Goal: Transaction & Acquisition: Purchase product/service

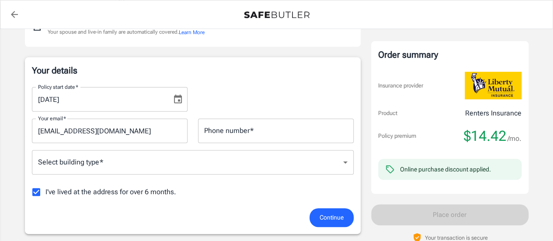
scroll to position [117, 0]
click at [176, 100] on icon "Choose date, selected date is Sep 26, 2025" at bounding box center [178, 99] width 10 height 10
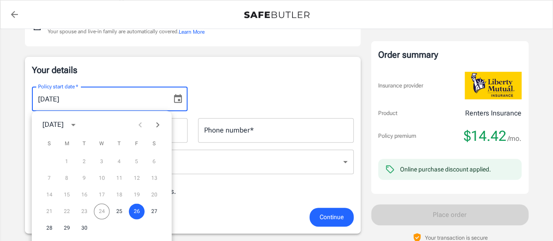
click at [158, 130] on button "Next month" at bounding box center [157, 124] width 17 height 17
click at [139, 175] on button "10" at bounding box center [137, 178] width 16 height 16
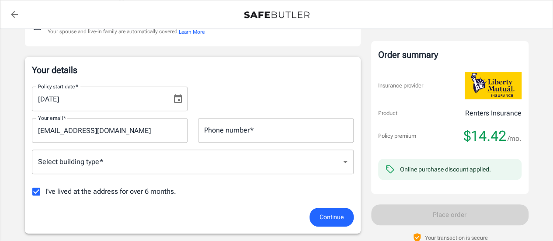
type input "[DATE]"
click at [226, 130] on input "Phone number   *" at bounding box center [276, 130] width 156 height 24
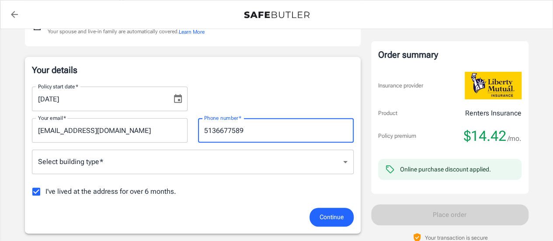
type input "5136677589"
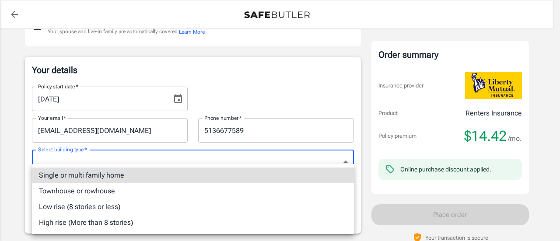
click at [198, 181] on li "Single or multi family home" at bounding box center [193, 175] width 322 height 16
type input "singlefamily"
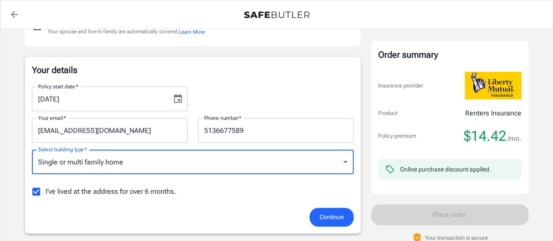
click at [48, 193] on span "I've lived at the address for over 6 months." at bounding box center [110, 191] width 131 height 10
click at [45, 193] on input "I've lived at the address for over 6 months." at bounding box center [36, 191] width 18 height 18
checkbox input "false"
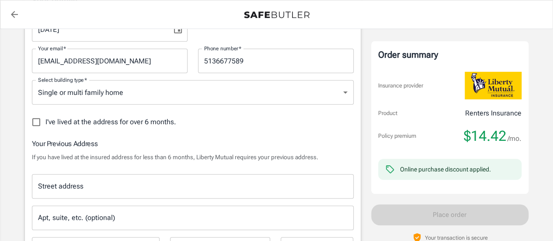
scroll to position [188, 0]
click at [168, 181] on input "Street address" at bounding box center [193, 185] width 314 height 17
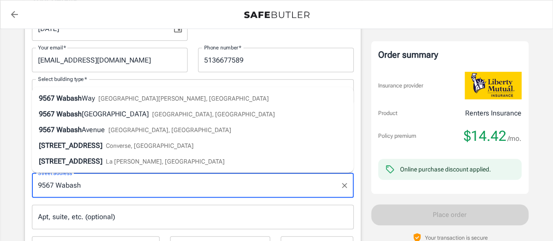
click at [132, 98] on span "[GEOGRAPHIC_DATA][PERSON_NAME], [GEOGRAPHIC_DATA]" at bounding box center [183, 98] width 171 height 7
type input "[STREET_ADDRESS]"
select select "OH"
type input "45069"
type input "[STREET_ADDRESS]"
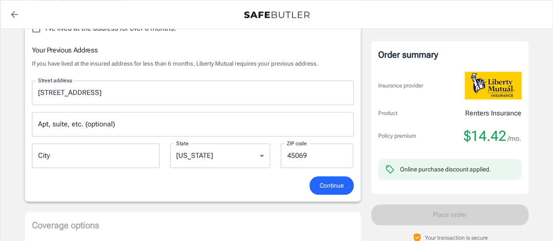
scroll to position [282, 0]
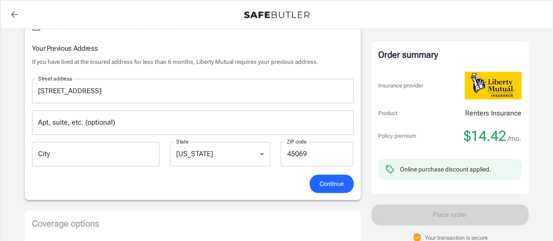
click at [330, 181] on span "Continue" at bounding box center [332, 183] width 24 height 11
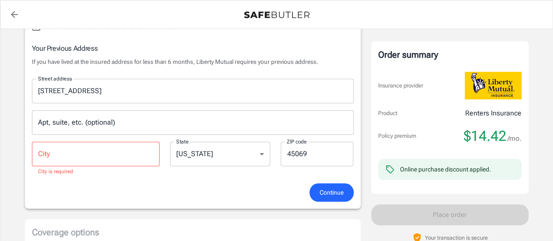
scroll to position [315, 0]
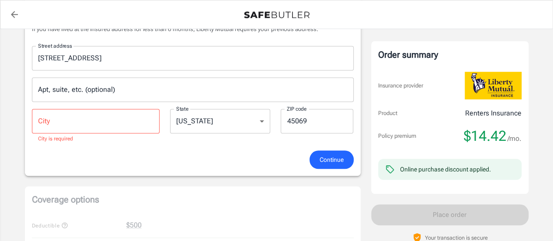
click at [118, 119] on input "City" at bounding box center [96, 121] width 128 height 24
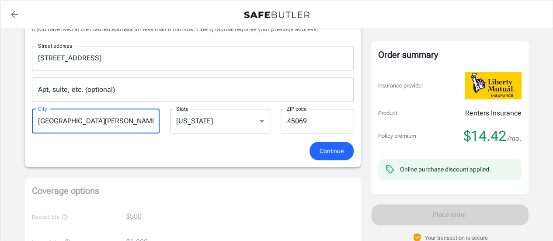
type input "[GEOGRAPHIC_DATA][PERSON_NAME]"
click at [341, 154] on span "Continue" at bounding box center [332, 151] width 24 height 11
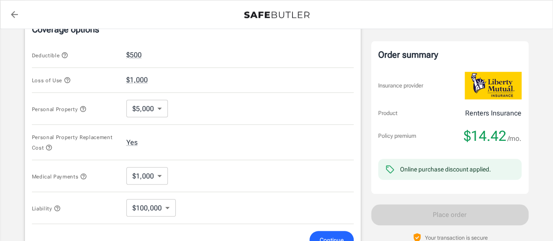
scroll to position [380, 0]
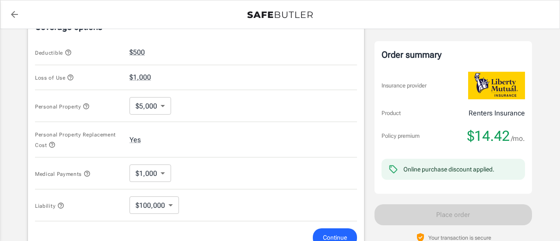
click at [160, 102] on body "Policy premium $ 14.42 /mo Liberty Mutual Renters Insurance [STREET_ADDRESS][PE…" at bounding box center [280, 50] width 560 height 860
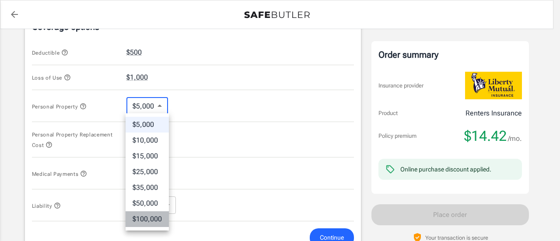
click at [150, 216] on li "$100,000" at bounding box center [146, 219] width 43 height 16
type input "100000"
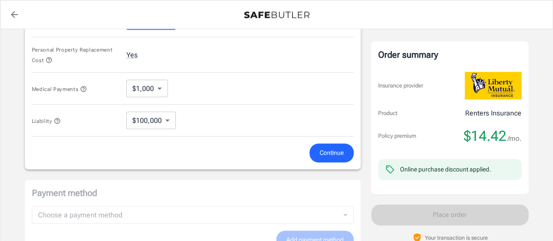
scroll to position [471, 0]
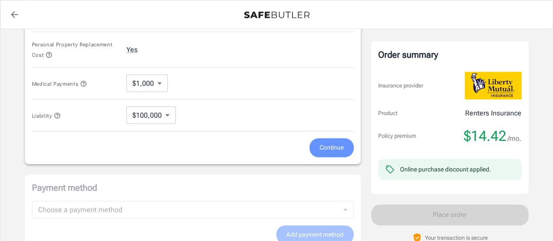
click at [331, 152] on button "Continue" at bounding box center [332, 147] width 44 height 19
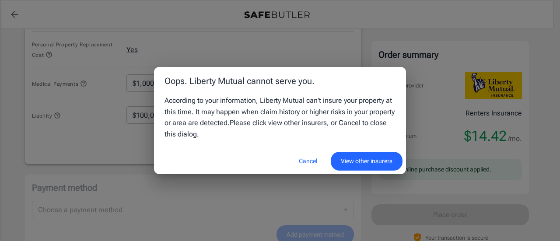
click at [305, 162] on button "Cancel" at bounding box center [308, 161] width 38 height 19
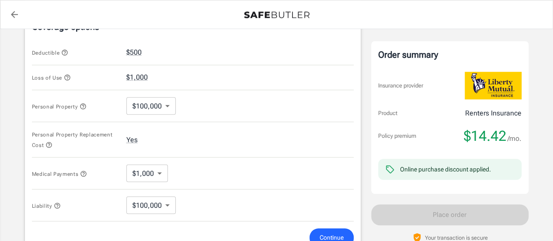
scroll to position [380, 0]
click at [139, 50] on button "$500" at bounding box center [133, 52] width 15 height 10
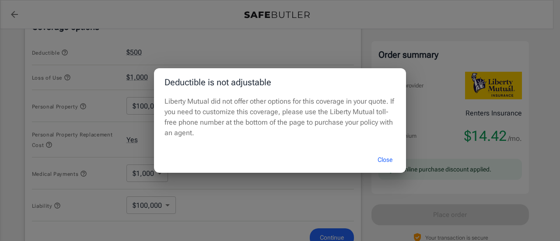
click at [391, 157] on button "Close" at bounding box center [384, 159] width 35 height 19
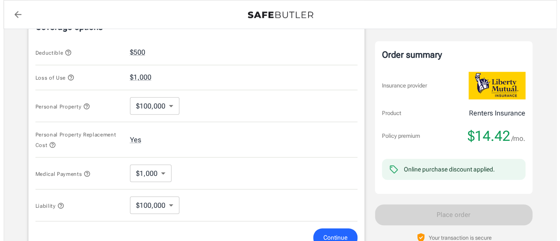
scroll to position [380, 0]
click at [151, 176] on body "Policy premium $ 14.42 /mo Liberty Mutual Renters Insurance [STREET_ADDRESS][PE…" at bounding box center [280, 50] width 560 height 860
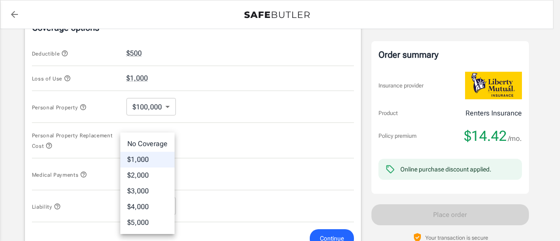
click at [152, 143] on li "No Coverage" at bounding box center [147, 144] width 54 height 16
type input "No Coverage"
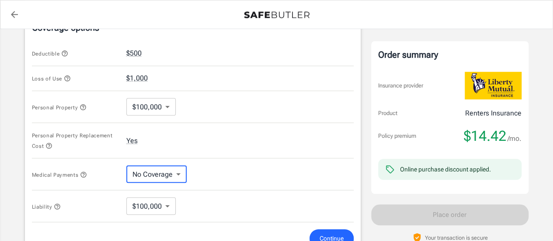
click at [325, 229] on button "Continue" at bounding box center [332, 238] width 44 height 19
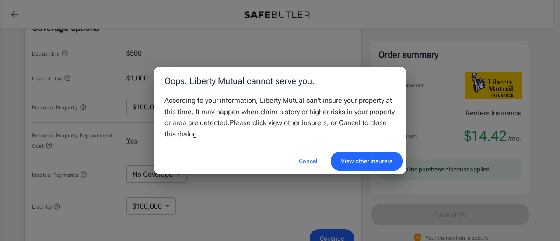
click at [375, 165] on button "View other insurers" at bounding box center [367, 161] width 72 height 19
